Goal: Task Accomplishment & Management: Use online tool/utility

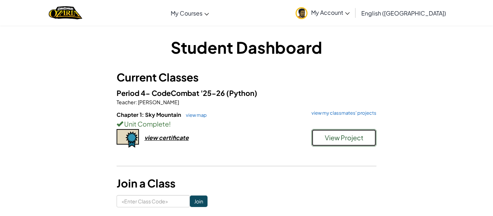
click at [323, 139] on button "View Project" at bounding box center [344, 137] width 65 height 17
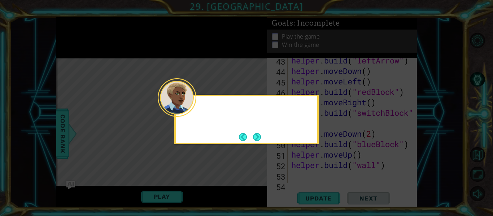
scroll to position [513, 0]
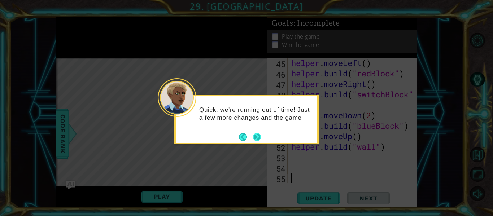
click at [256, 138] on button "Next" at bounding box center [257, 137] width 8 height 8
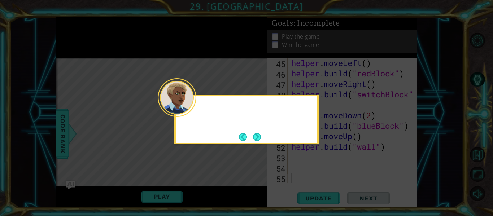
click at [256, 138] on button "Next" at bounding box center [256, 137] width 9 height 9
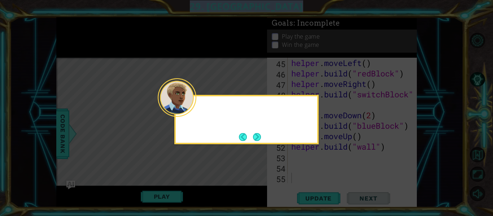
click at [256, 138] on icon at bounding box center [246, 108] width 493 height 216
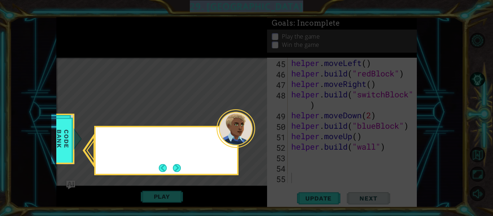
click at [256, 138] on icon at bounding box center [246, 108] width 493 height 216
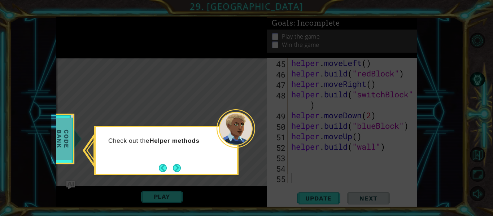
click at [68, 151] on span "Code Bank" at bounding box center [62, 139] width 19 height 42
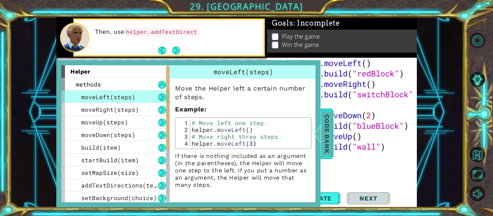
click at [324, 129] on span "Code Bank" at bounding box center [327, 134] width 12 height 44
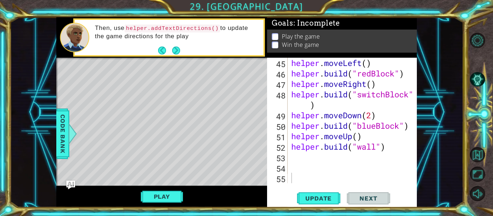
click at [375, 148] on div "helper . moveLeft ( ) helper . build ( "redBlock" ) helper . moveRight ( ) help…" at bounding box center [354, 131] width 129 height 147
type textarea "helper.build("seeker")"
click at [329, 198] on span "Update" at bounding box center [318, 198] width 41 height 7
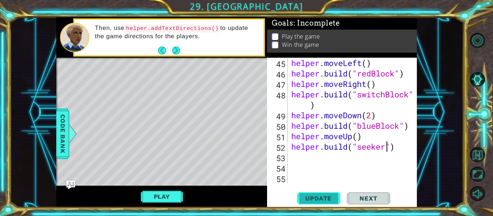
click at [313, 196] on span "Update" at bounding box center [318, 198] width 41 height 7
click at [332, 198] on span "Update" at bounding box center [318, 198] width 41 height 7
click at [172, 193] on button "Play" at bounding box center [162, 197] width 42 height 14
